Goal: Communication & Community: Answer question/provide support

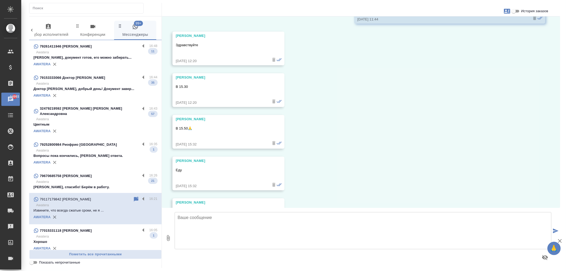
scroll to position [4807, 0]
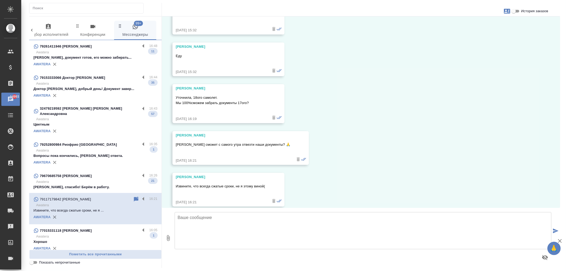
click at [283, 230] on textarea at bounding box center [363, 230] width 377 height 37
type textarea "L"
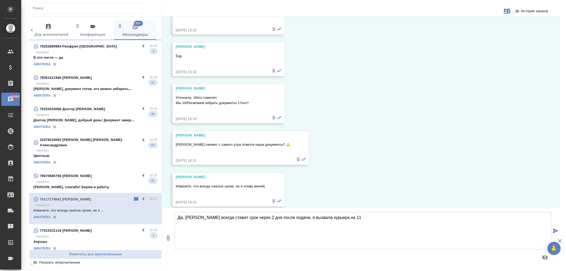
type textarea "Да, Минюст всегда ставит срок через 2 дня после подачи, я вызвала курьера на 11"
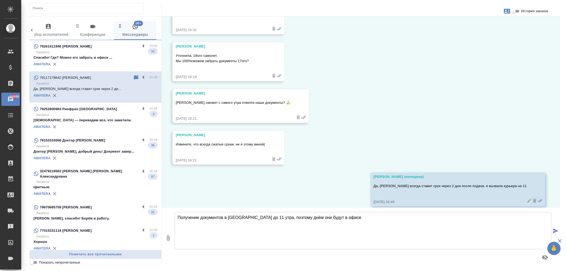
type textarea "Получение документов в Минюсте до 11 утра, поэтому днём они будут в офисе"
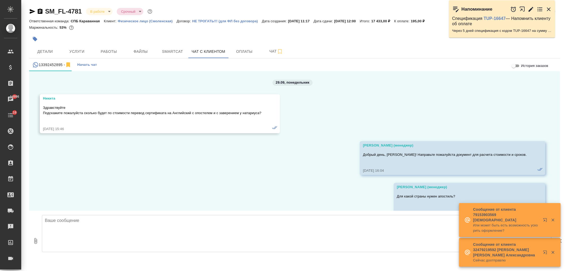
scroll to position [3020, 0]
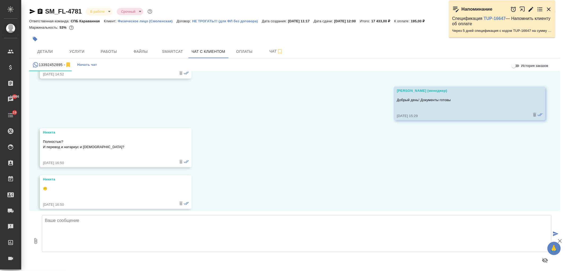
click at [174, 232] on textarea at bounding box center [297, 233] width 510 height 37
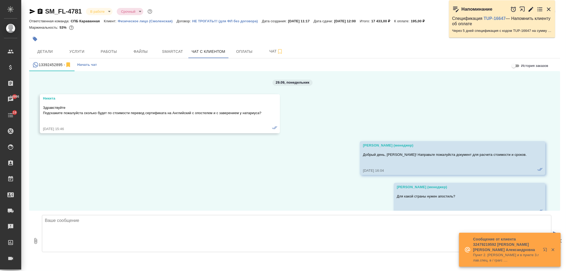
scroll to position [3020, 0]
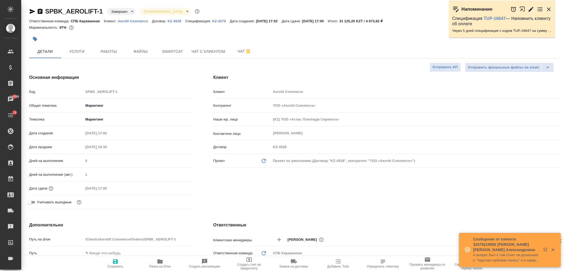
select select "RU"
click at [320, 203] on div "Клиент Клиент Aerolit Commerce Контрагент ТОО «Aerolit Commerce» Наше юр. лицо …" at bounding box center [387, 143] width 368 height 158
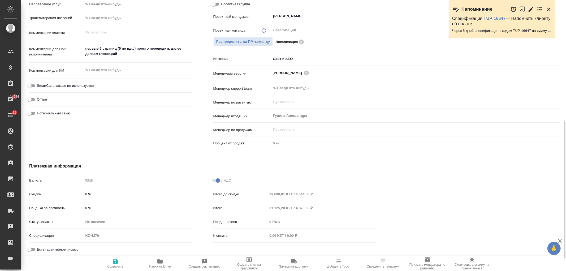
scroll to position [264, 0]
click at [100, 221] on div "Не оплачен" at bounding box center [138, 221] width 109 height 9
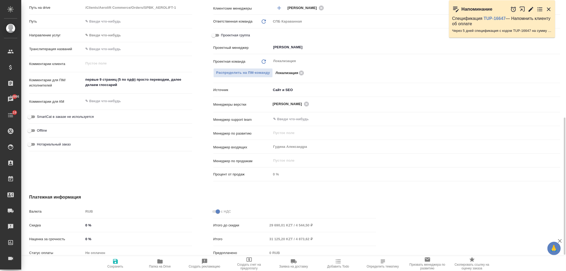
click at [88, 209] on div "RUB" at bounding box center [138, 211] width 109 height 9
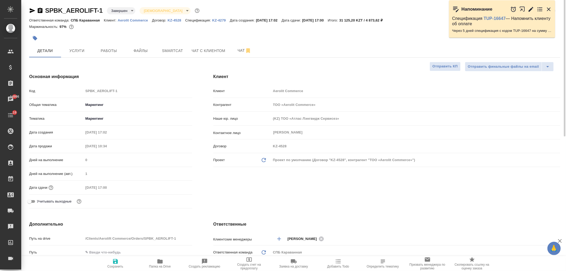
scroll to position [0, 0]
click at [33, 11] on icon "button" at bounding box center [32, 11] width 6 height 6
click at [30, 11] on icon "button" at bounding box center [33, 11] width 6 height 5
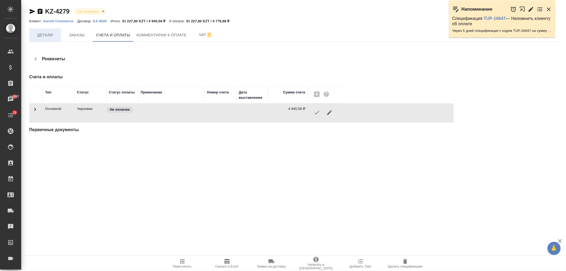
click at [51, 33] on span "Детали" at bounding box center [44, 35] width 25 height 7
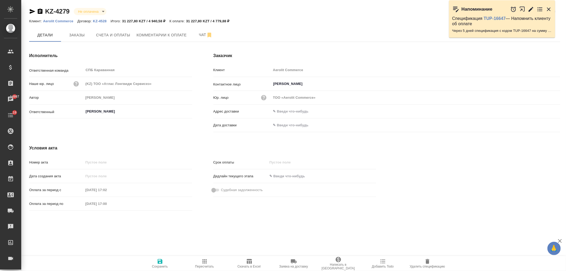
type input "Иванова Арина"
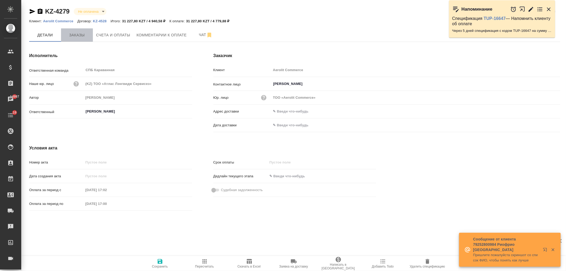
click at [81, 35] on span "Заказы" at bounding box center [76, 35] width 25 height 7
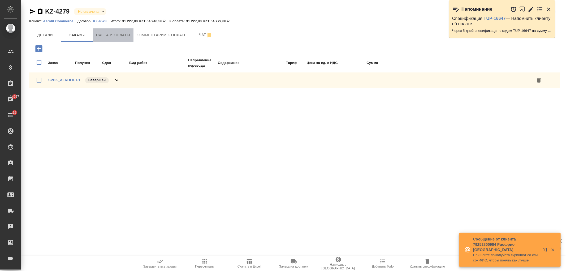
click at [122, 33] on span "Счета и оплаты" at bounding box center [113, 35] width 34 height 7
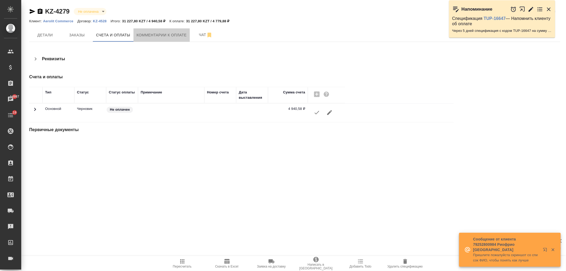
click at [155, 33] on span "Комментарии к оплате" at bounding box center [162, 35] width 50 height 7
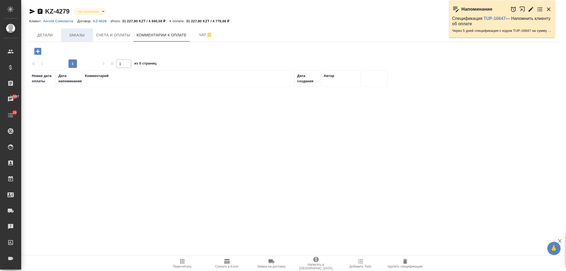
click at [66, 35] on span "Заказы" at bounding box center [76, 35] width 25 height 7
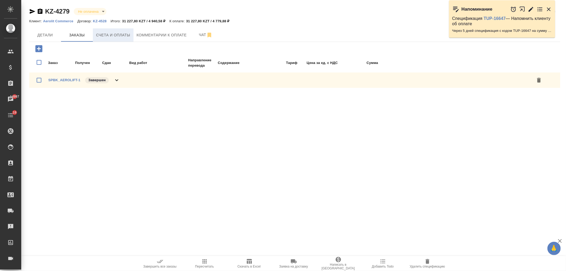
click at [107, 36] on span "Счета и оплаты" at bounding box center [113, 35] width 34 height 7
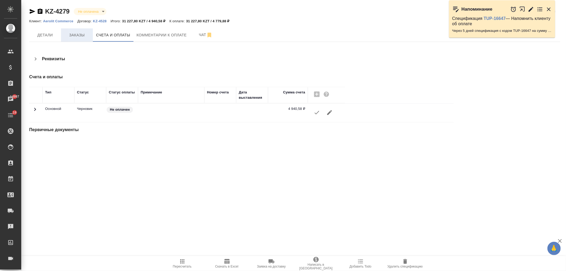
click at [84, 36] on span "Заказы" at bounding box center [76, 35] width 25 height 7
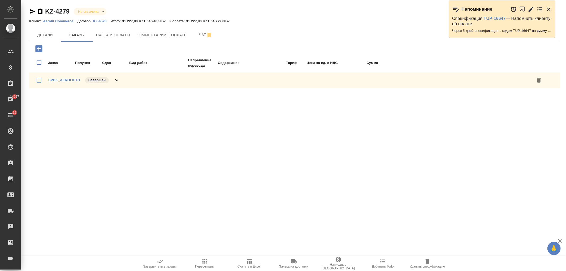
click at [31, 9] on icon "button" at bounding box center [32, 11] width 6 height 6
click at [47, 37] on span "Детали" at bounding box center [44, 35] width 25 height 7
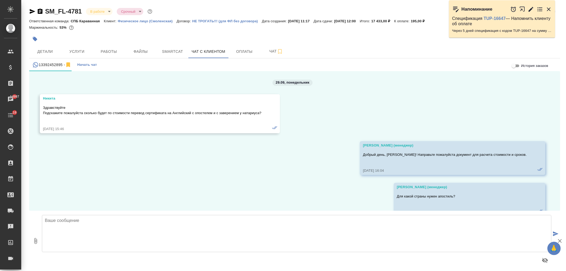
scroll to position [3020, 0]
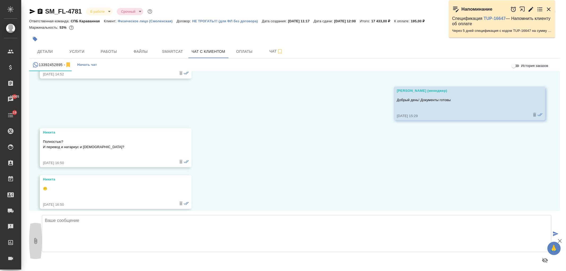
click at [33, 245] on button "0" at bounding box center [35, 241] width 13 height 60
type input "C:\fakepath\doc01521920251014171155.pdf"
click at [132, 232] on textarea at bounding box center [297, 233] width 510 height 37
type textarea "Да, прилагаю сканы"
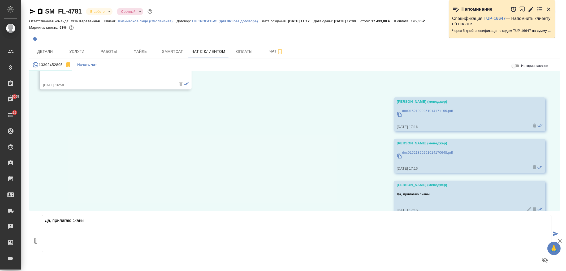
scroll to position [3145, 0]
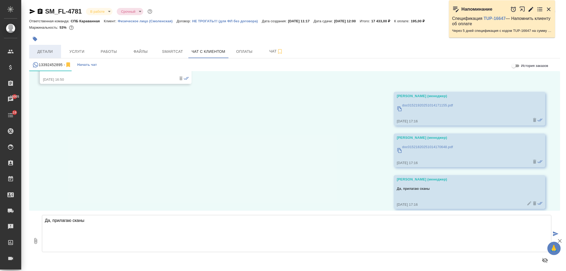
click at [49, 49] on span "Детали" at bounding box center [44, 51] width 25 height 7
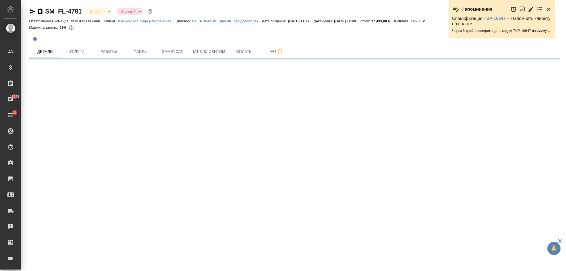
select select "RU"
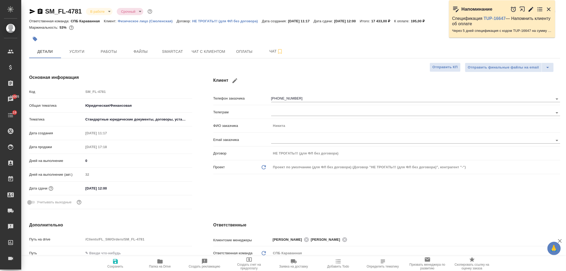
type textarea "x"
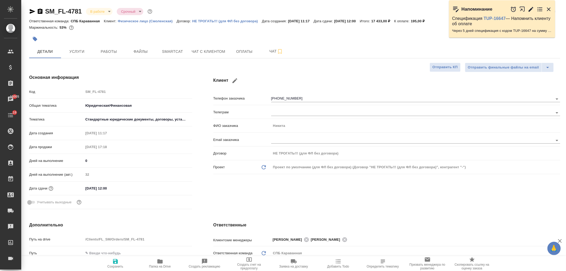
type textarea "x"
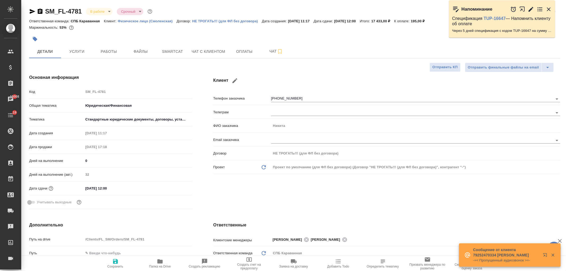
type textarea "x"
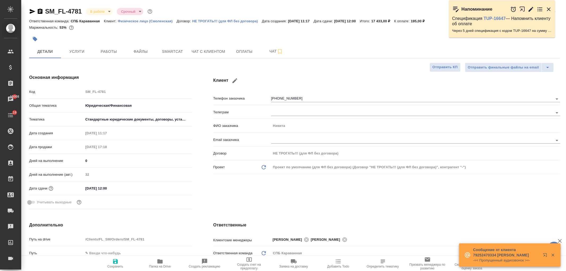
type textarea "x"
click at [204, 44] on div at bounding box center [206, 39] width 354 height 12
click at [206, 53] on span "Чат с клиентом" at bounding box center [209, 51] width 34 height 7
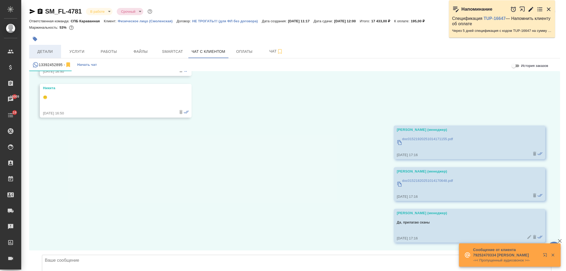
scroll to position [3145, 0]
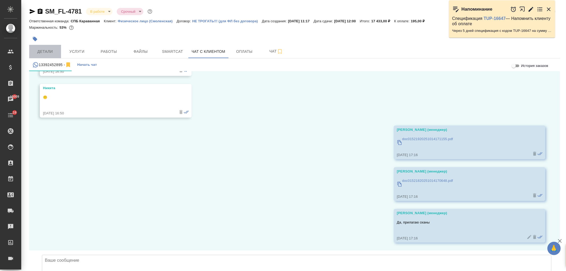
click at [50, 52] on span "Детали" at bounding box center [44, 51] width 25 height 7
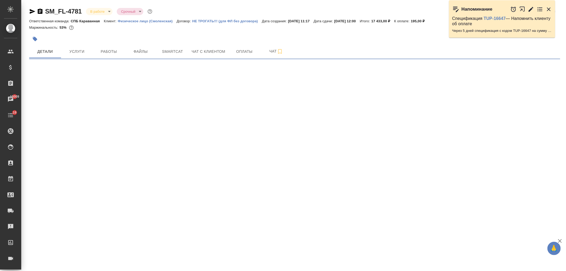
select select "RU"
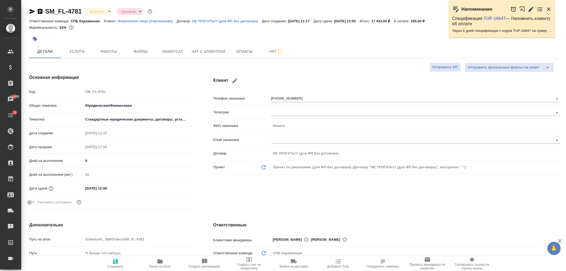
type textarea "x"
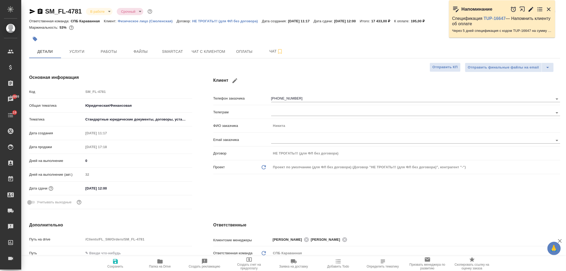
type textarea "x"
click at [192, 54] on span "Чат с клиентом" at bounding box center [209, 51] width 34 height 7
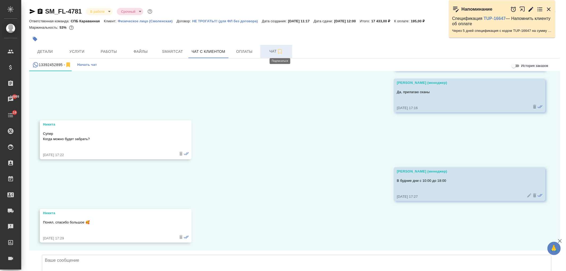
scroll to position [3276, 0]
click at [280, 51] on icon "button" at bounding box center [280, 51] width 6 height 6
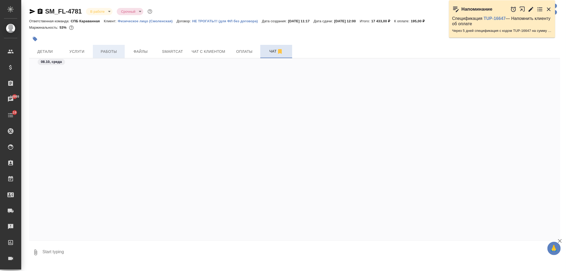
scroll to position [1719, 0]
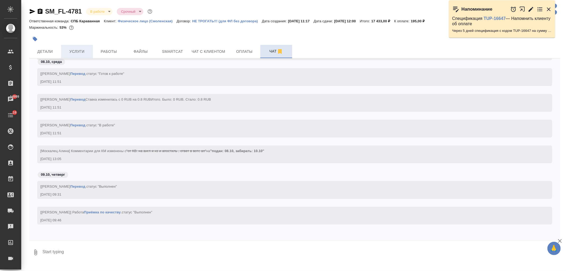
click at [83, 49] on span "Услуги" at bounding box center [76, 51] width 25 height 7
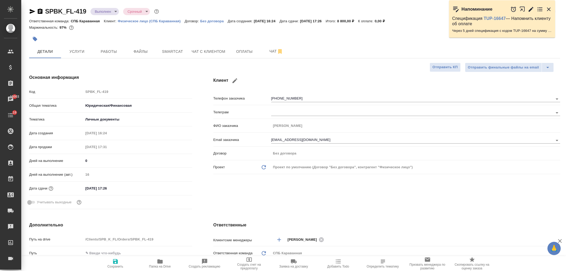
select select "RU"
click at [212, 50] on span "Чат с клиентом" at bounding box center [209, 51] width 34 height 7
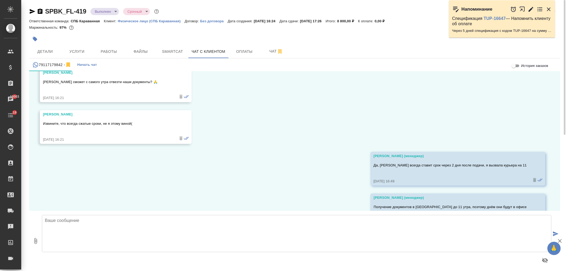
scroll to position [4910, 0]
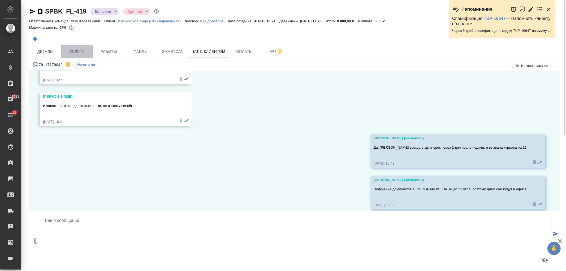
click at [81, 46] on button "Услуги" at bounding box center [77, 51] width 32 height 13
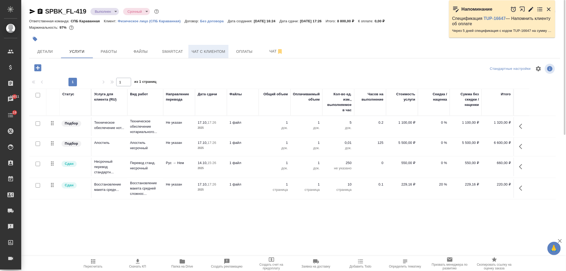
click at [216, 50] on span "Чат с клиентом" at bounding box center [209, 51] width 34 height 7
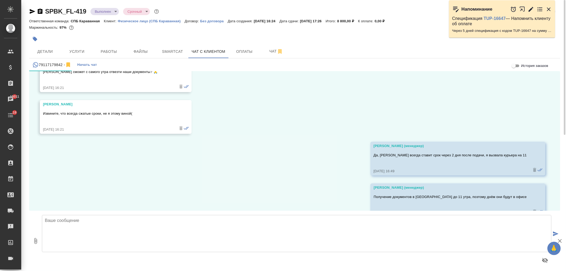
scroll to position [4910, 0]
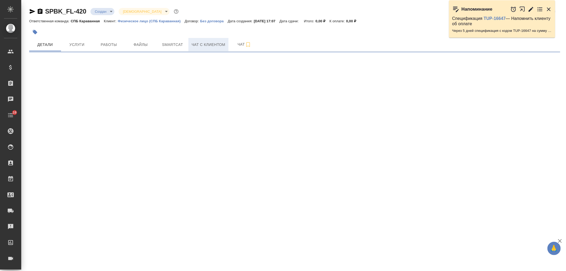
select select "RU"
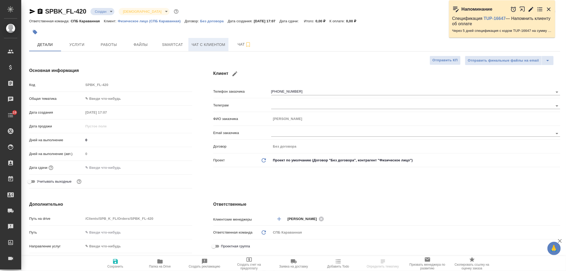
type textarea "x"
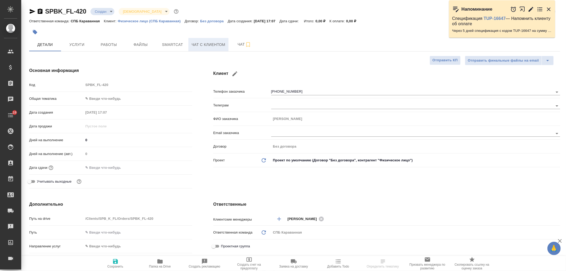
type textarea "x"
click at [399, 178] on div "Клиент Телефон заказчика +79605871399 Телеграм ФИО заказчика Анна Email заказчи…" at bounding box center [387, 129] width 368 height 144
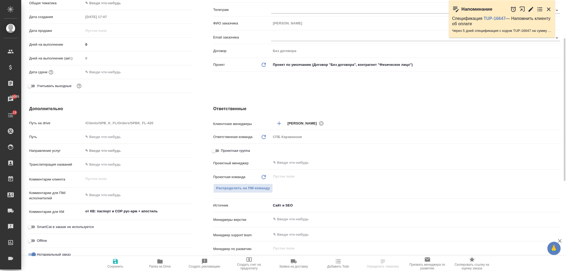
scroll to position [88, 0]
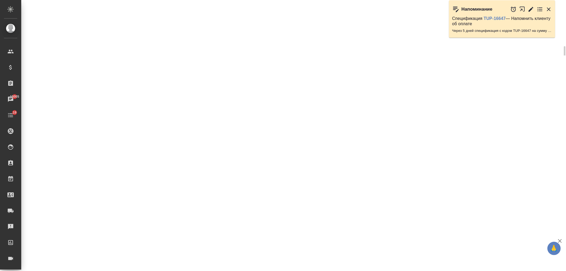
select select "RU"
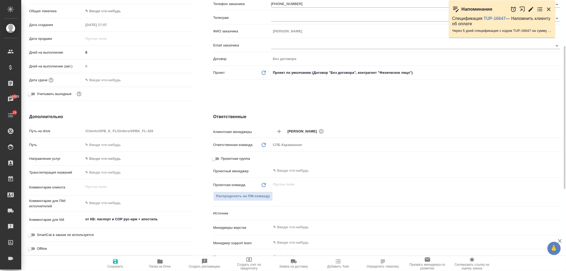
type textarea "x"
click at [241, 97] on div "Клиент Телефон заказчика +79605871399 Телеграм ФИО заказчика Анна Email заказчи…" at bounding box center [387, 41] width 368 height 144
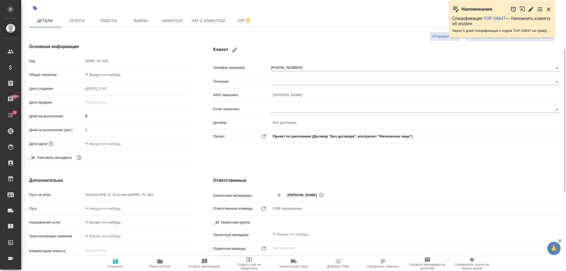
scroll to position [0, 0]
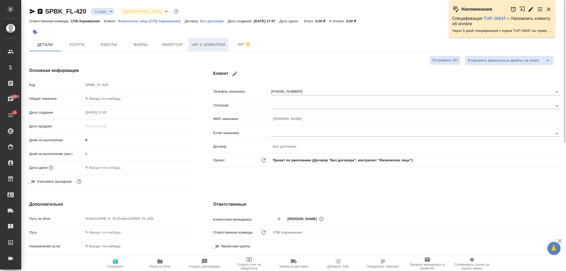
click at [209, 42] on span "Чат с клиентом" at bounding box center [209, 44] width 34 height 7
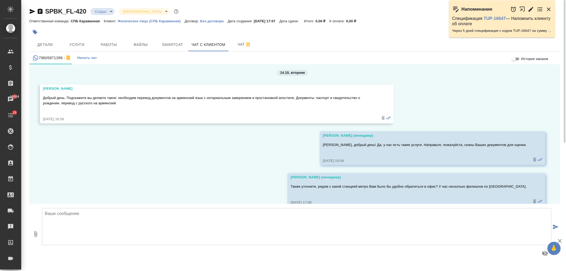
scroll to position [2, 0]
click at [83, 44] on span "Услуги" at bounding box center [76, 44] width 25 height 7
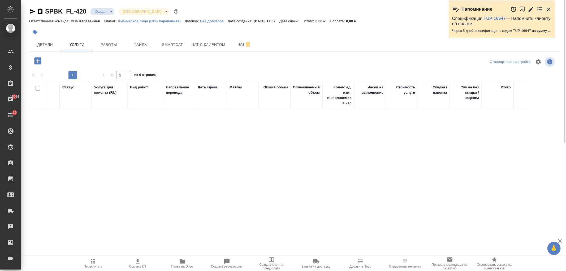
click at [38, 59] on icon "button" at bounding box center [37, 60] width 9 height 9
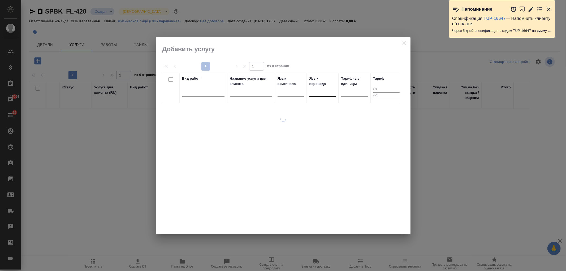
click at [323, 93] on div at bounding box center [323, 91] width 27 height 8
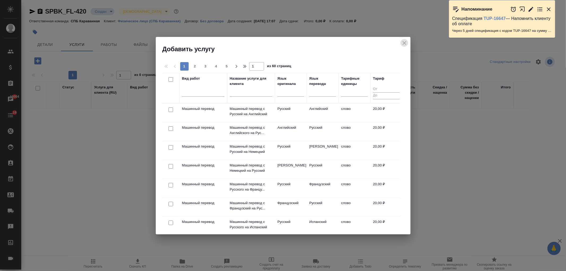
click at [404, 44] on icon "close" at bounding box center [405, 43] width 4 height 4
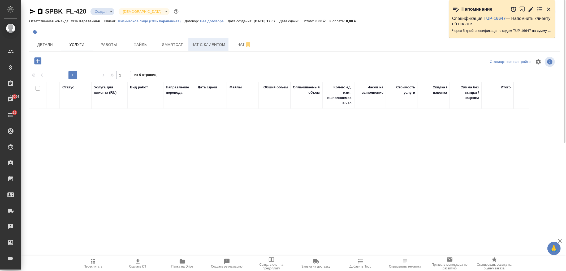
click at [216, 48] on span "Чат с клиентом" at bounding box center [209, 44] width 34 height 7
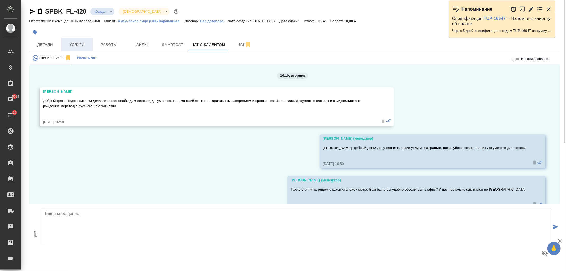
click at [81, 44] on span "Услуги" at bounding box center [76, 44] width 25 height 7
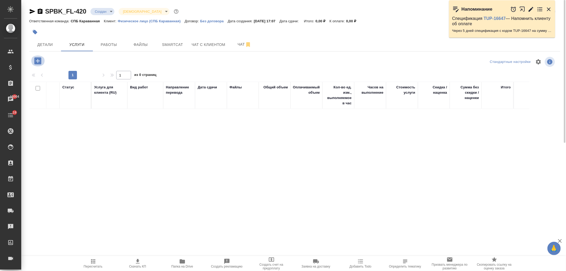
click at [35, 57] on icon "button" at bounding box center [37, 60] width 9 height 9
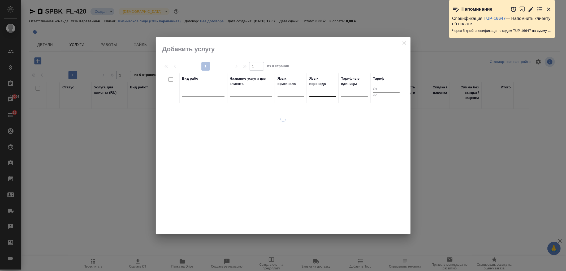
click at [324, 92] on div at bounding box center [323, 91] width 27 height 8
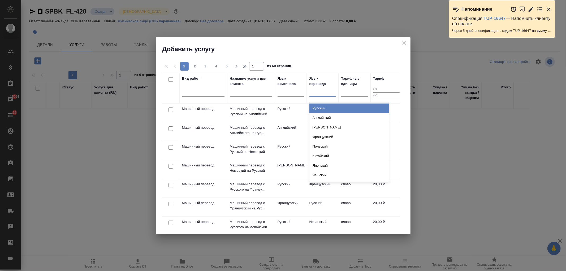
click at [212, 99] on div at bounding box center [203, 94] width 42 height 14
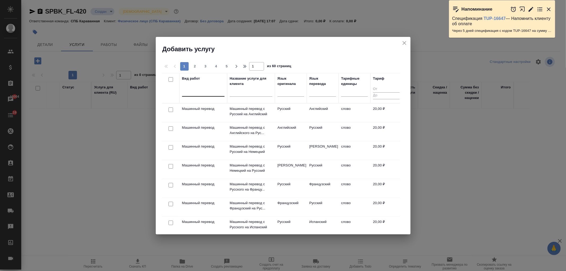
click at [209, 92] on div at bounding box center [203, 91] width 42 height 8
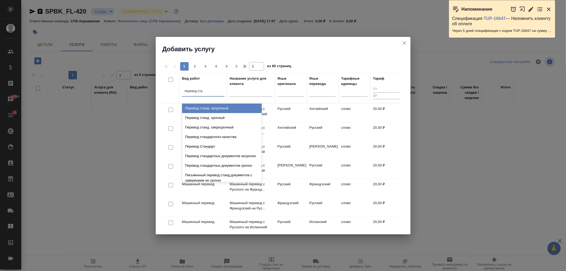
type input "перевод стан"
click at [226, 109] on div "Перевод станд. несрочный" at bounding box center [222, 109] width 80 height 10
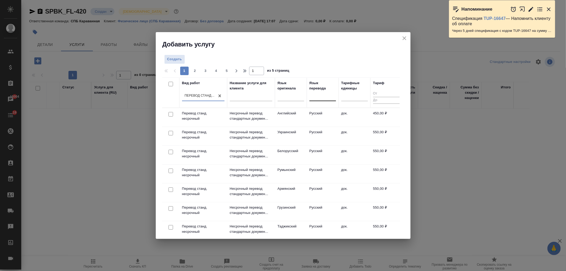
click at [320, 97] on div at bounding box center [323, 96] width 27 height 8
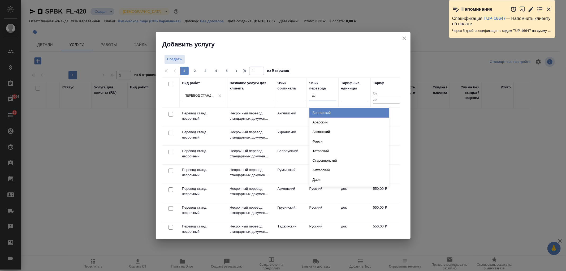
type input "арм"
click at [326, 116] on div "Армянский" at bounding box center [350, 113] width 80 height 10
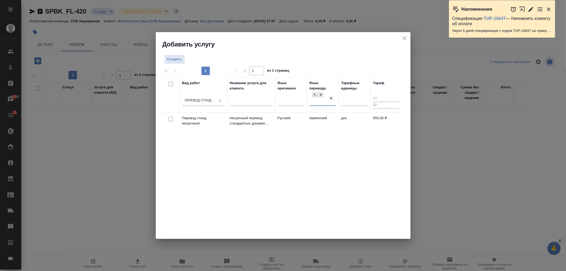
click at [171, 118] on input "checkbox" at bounding box center [171, 119] width 5 height 5
checkbox input "true"
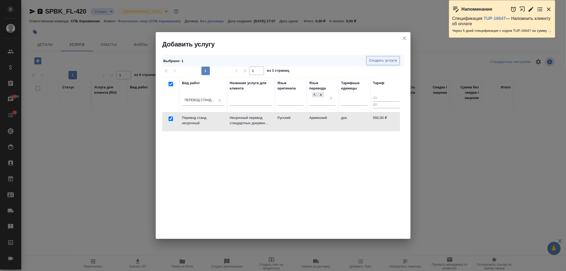
drag, startPoint x: 401, startPoint y: 58, endPoint x: 392, endPoint y: 60, distance: 9.7
click at [399, 59] on div "Создать услуги" at bounding box center [307, 60] width 192 height 9
click at [391, 60] on span "Создать услуги" at bounding box center [383, 61] width 28 height 6
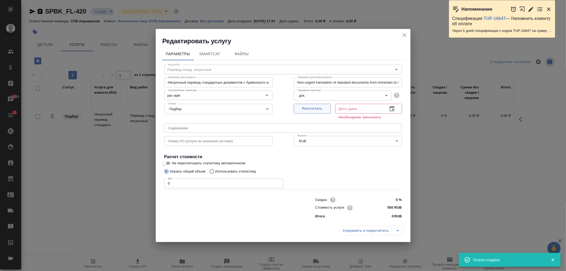
click at [311, 110] on span "Рассчитать" at bounding box center [312, 109] width 31 height 6
type input "14.10.2025 17:18"
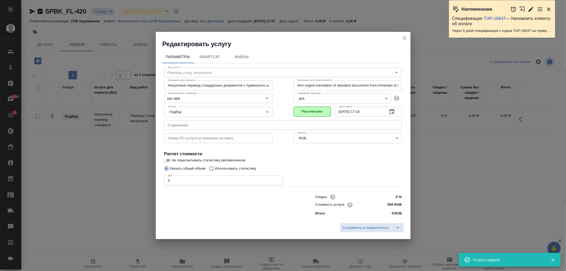
click at [200, 178] on input "0" at bounding box center [223, 181] width 119 height 10
type input "2"
click at [361, 230] on span "Сохранить и пересчитать" at bounding box center [366, 228] width 46 height 6
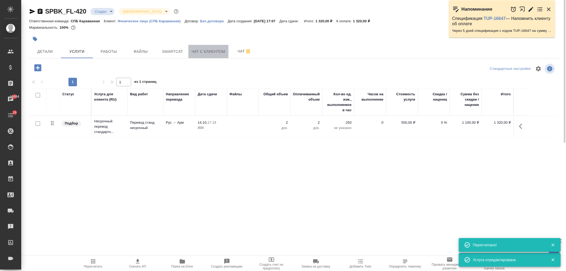
click at [219, 51] on span "Чат с клиентом" at bounding box center [209, 51] width 34 height 7
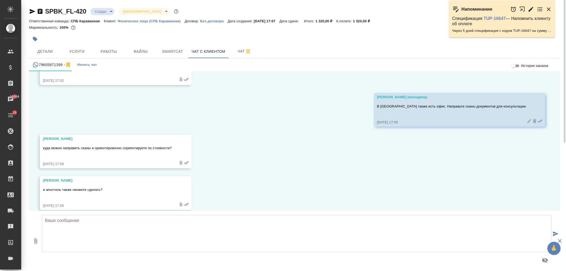
scroll to position [347, 0]
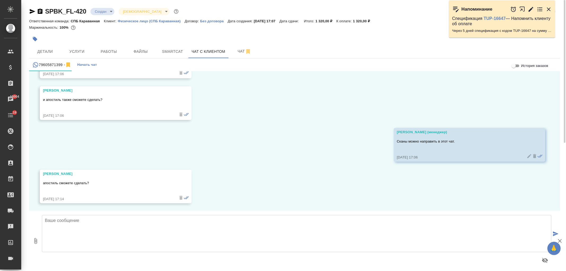
click at [309, 222] on textarea at bounding box center [297, 233] width 510 height 37
type textarea "+"
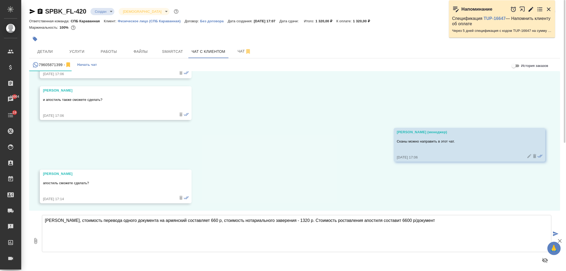
click at [199, 221] on textarea "Анна, стоимость перевода одного документа на армянский составляет 660 р, стоимо…" at bounding box center [297, 233] width 510 height 37
click at [292, 219] on textarea "Анна, стоимость перевода одного документа на армянский составляет 660 р, стоимо…" at bounding box center [297, 233] width 510 height 37
click at [288, 221] on textarea "Анна, стоимость перевода одного документа на армянский составляет 660 р, стоимо…" at bounding box center [297, 233] width 510 height 37
click at [449, 220] on textarea "Анна, стоимость перевода одного документа на армянский составляет 660 р, стоимо…" at bounding box center [297, 233] width 510 height 37
click at [332, 221] on textarea "Анна, стоимость перевода одного документа на армянский составляет 660 р, стоимо…" at bounding box center [297, 233] width 510 height 37
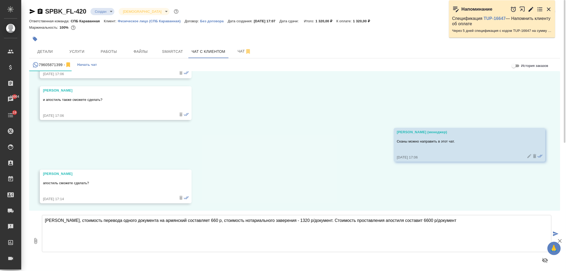
click at [469, 225] on textarea "Анна, стоимость перевода одного документа на армянский составляет 660 р, стоимо…" at bounding box center [297, 233] width 510 height 37
type textarea "Анна, стоимость перевода одного документа на армянский составляет 660 р, стоимо…"
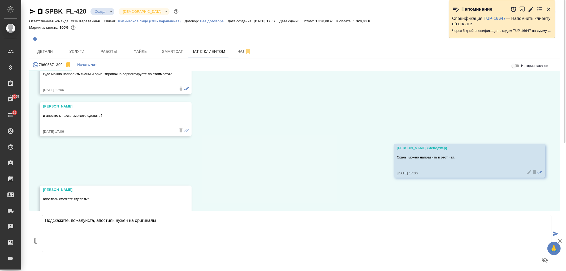
scroll to position [389, 0]
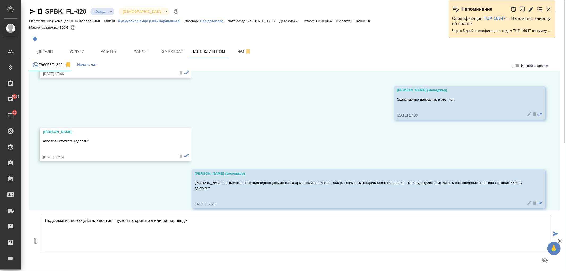
type textarea "Подскажите, пожалуйста, апостиль нужен на оригинал или на перевод?"
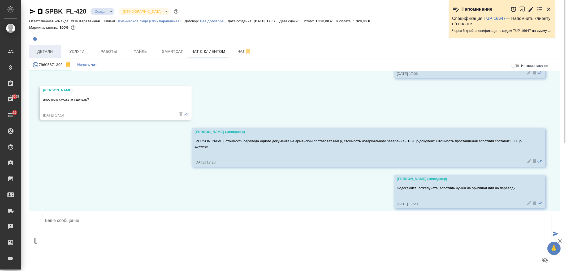
click at [50, 48] on span "Детали" at bounding box center [44, 51] width 25 height 7
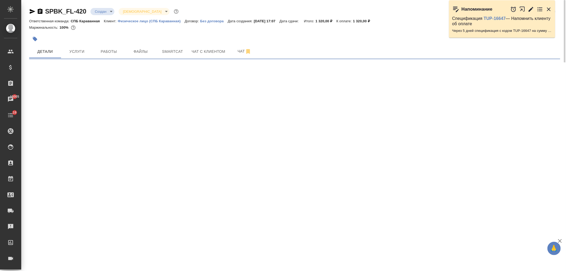
select select "RU"
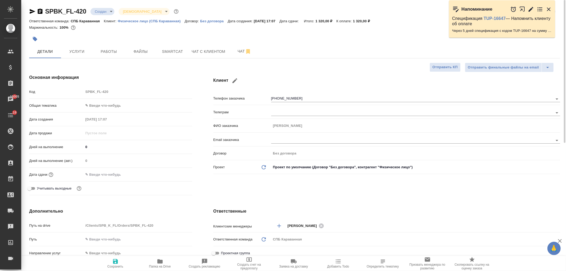
type textarea "x"
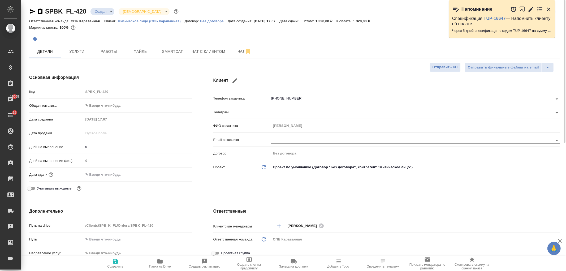
type textarea "x"
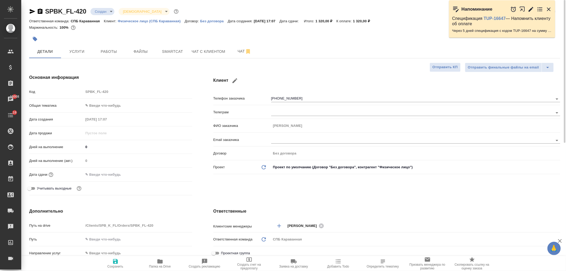
type textarea "x"
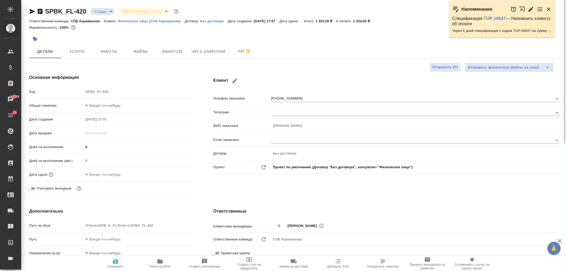
type textarea "x"
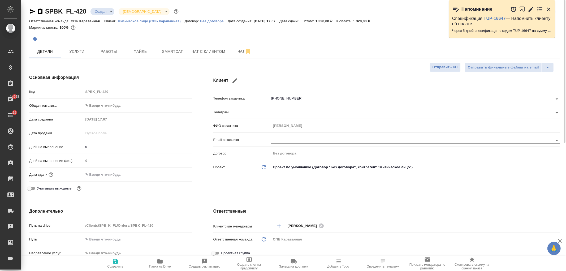
type textarea "x"
click at [209, 55] on button "Чат с клиентом" at bounding box center [209, 51] width 40 height 13
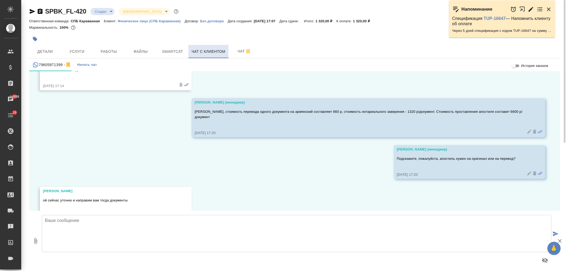
scroll to position [472, 0]
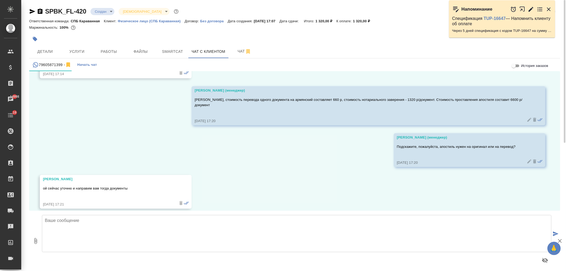
click at [343, 227] on textarea at bounding box center [297, 233] width 510 height 37
type textarea "Хорошо, будем ждать!"
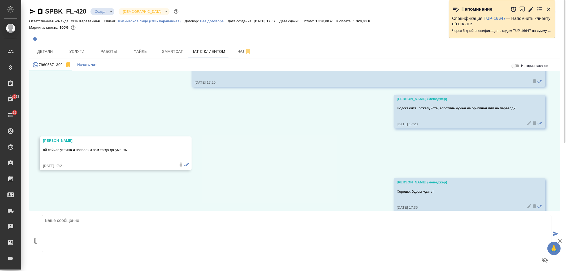
scroll to position [514, 0]
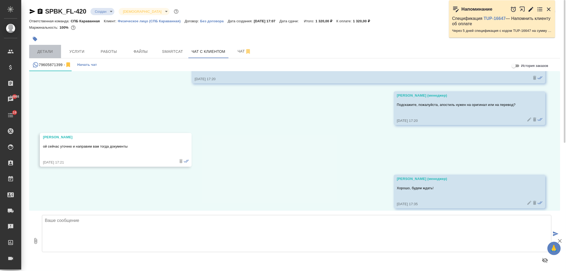
click at [42, 49] on span "Детали" at bounding box center [44, 51] width 25 height 7
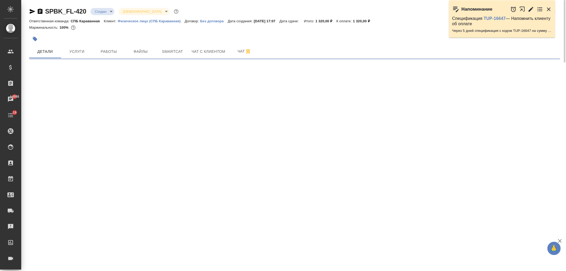
select select "RU"
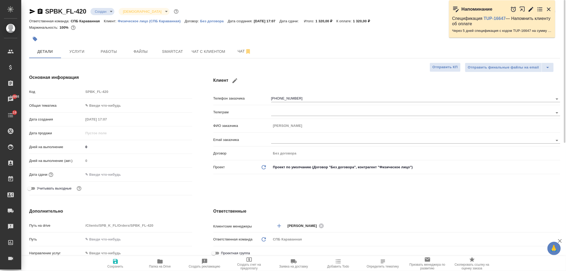
type textarea "x"
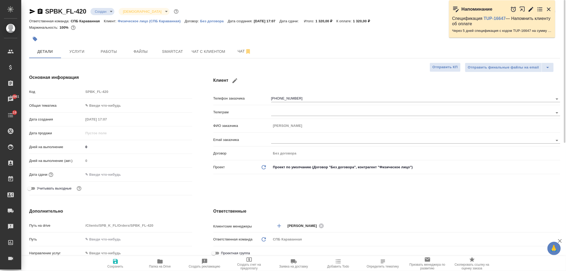
type textarea "x"
click at [208, 51] on span "Чат с клиентом" at bounding box center [209, 51] width 34 height 7
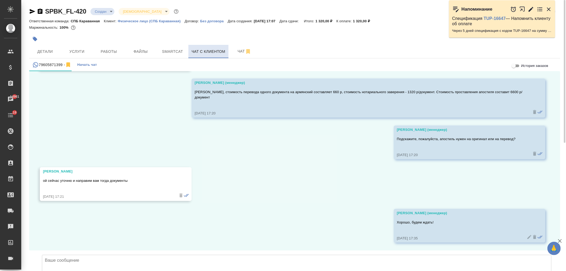
scroll to position [514, 0]
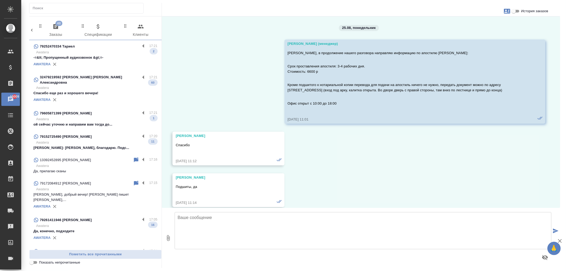
scroll to position [4891, 0]
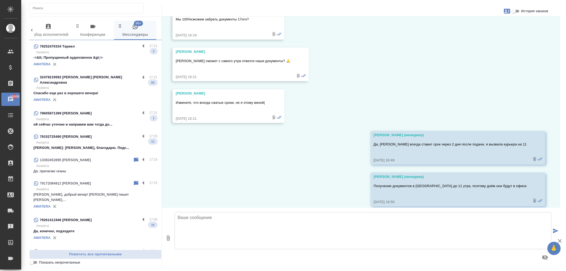
click at [105, 117] on p "Awatera" at bounding box center [96, 119] width 121 height 5
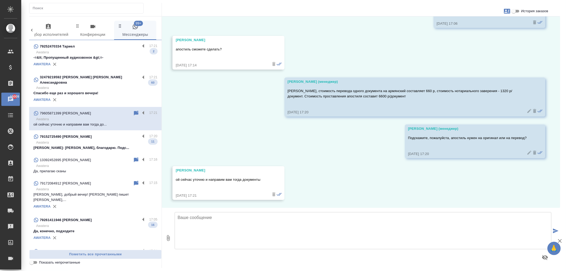
scroll to position [426, 0]
click at [232, 223] on textarea at bounding box center [363, 230] width 377 height 37
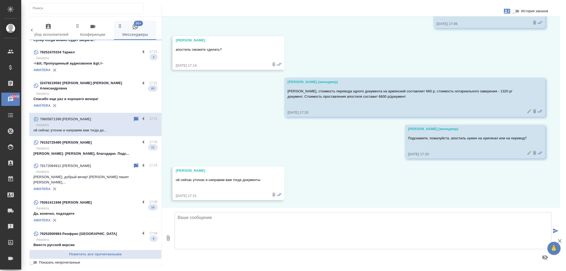
scroll to position [0, 0]
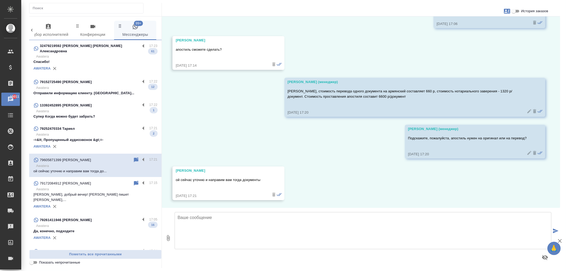
click at [105, 109] on p "Awatera" at bounding box center [96, 111] width 121 height 5
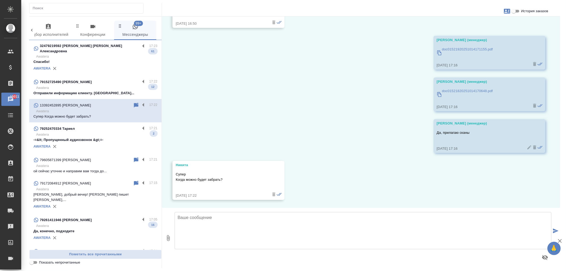
scroll to position [3178, 0]
click at [270, 237] on textarea at bounding box center [363, 230] width 377 height 37
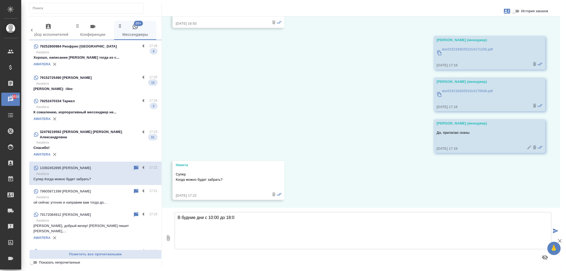
type textarea "В будние дни с 10:00 до 18:00"
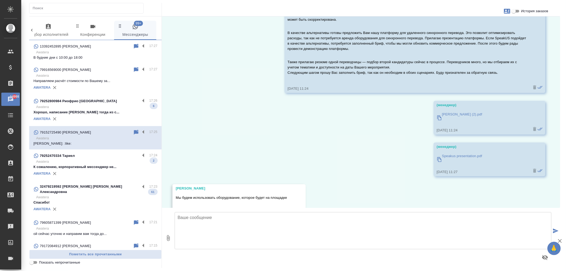
scroll to position [1004, 0]
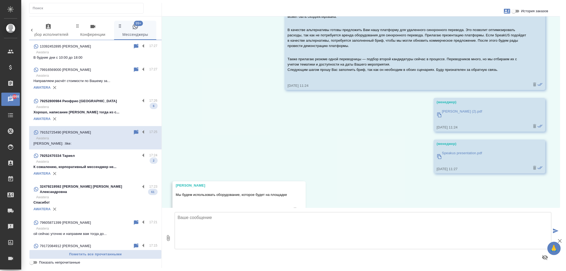
click at [112, 231] on p "ой сейчас уточню и направим вам тогда до..." at bounding box center [95, 233] width 124 height 5
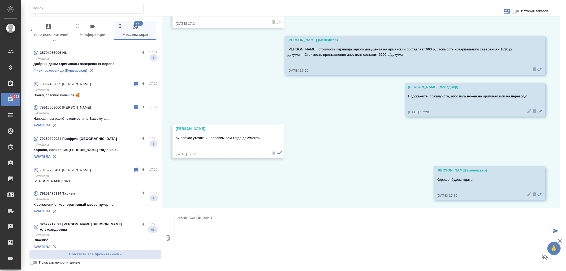
scroll to position [0, 0]
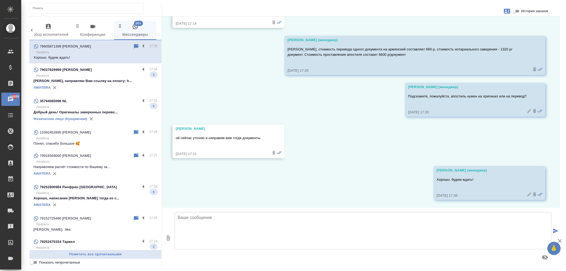
click at [112, 72] on div "79037829999 [PERSON_NAME]" at bounding box center [86, 70] width 107 height 6
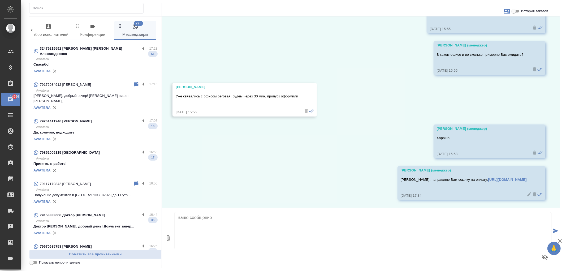
scroll to position [303, 0]
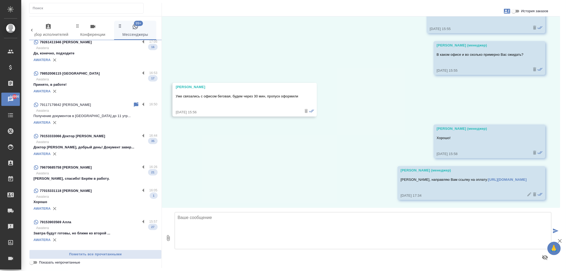
click at [105, 133] on div "79153333066 Доктор [PERSON_NAME]" at bounding box center [86, 136] width 107 height 6
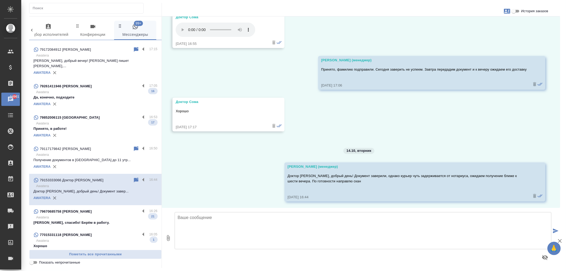
scroll to position [0, 0]
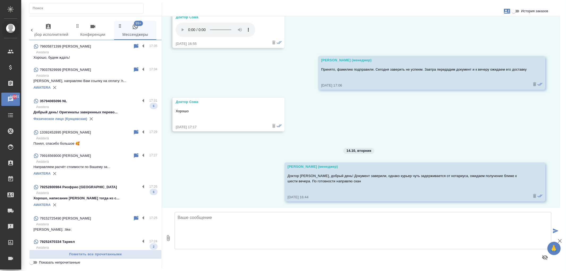
click at [99, 138] on p "Awatera" at bounding box center [96, 138] width 121 height 5
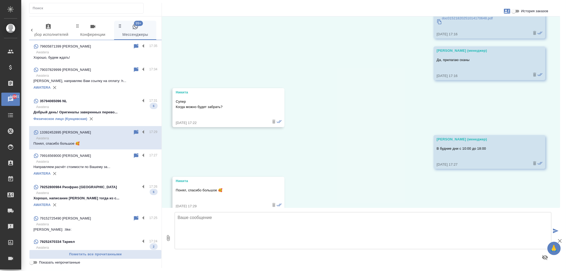
scroll to position [3261, 0]
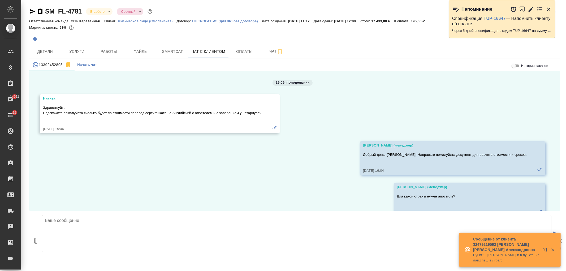
scroll to position [3276, 0]
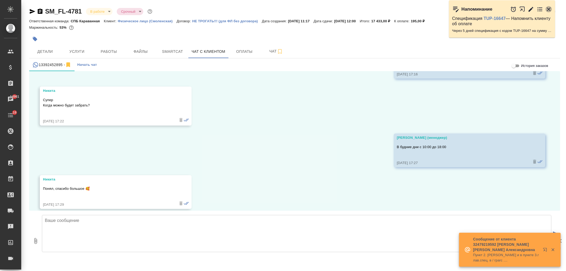
click at [550, 8] on icon "button" at bounding box center [549, 9] width 6 height 6
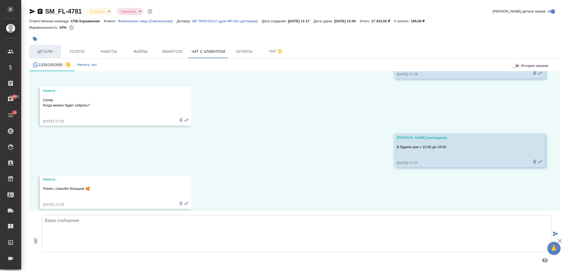
click at [48, 51] on span "Детали" at bounding box center [44, 51] width 25 height 7
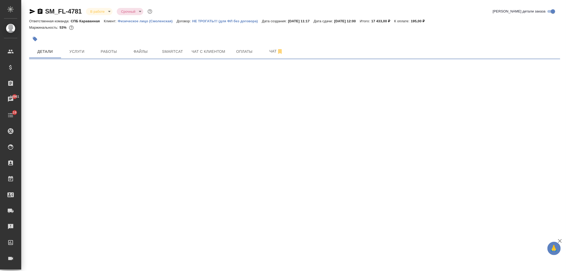
select select "RU"
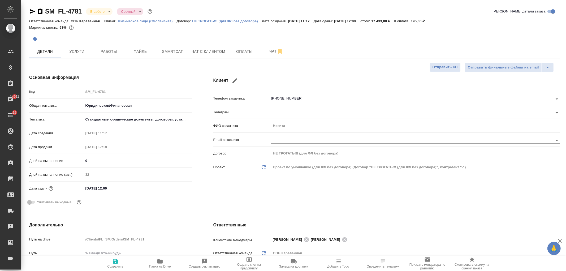
type textarea "x"
click at [340, 199] on div "Клиент Телефон заказчика [PHONE_NUMBER] Телеграм ФИО заказчика [PERSON_NAME] Em…" at bounding box center [387, 143] width 368 height 158
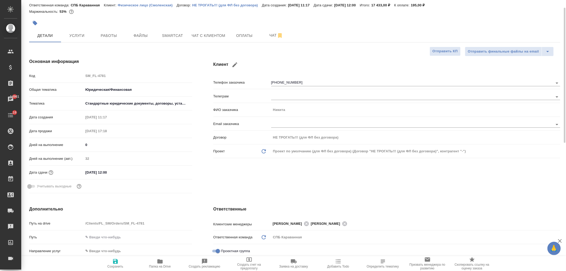
scroll to position [24, 0]
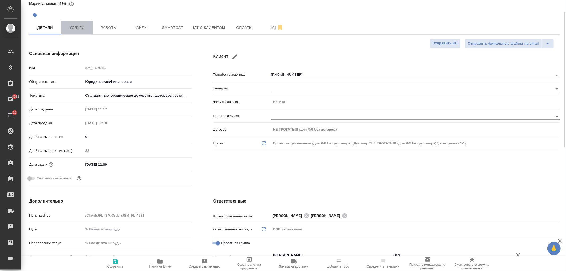
click at [89, 24] on button "Услуги" at bounding box center [77, 27] width 32 height 13
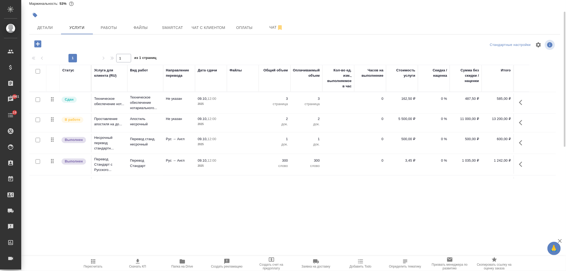
click at [282, 214] on div "SM_FL-4781 В работе inProgress Срочный urgent [PERSON_NAME] детали заказа Ответ…" at bounding box center [293, 108] width 545 height 216
click at [48, 26] on span "Детали" at bounding box center [44, 27] width 25 height 7
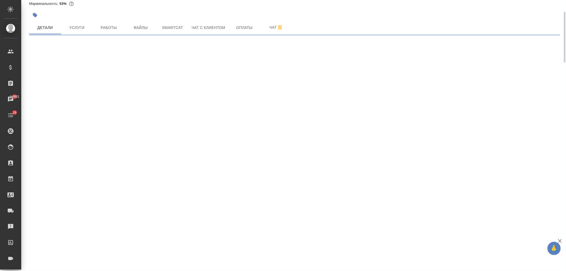
select select "RU"
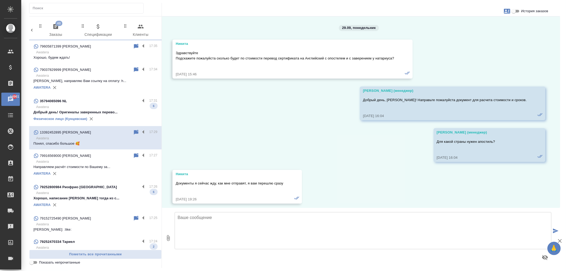
scroll to position [3261, 0]
